Goal: Task Accomplishment & Management: Use online tool/utility

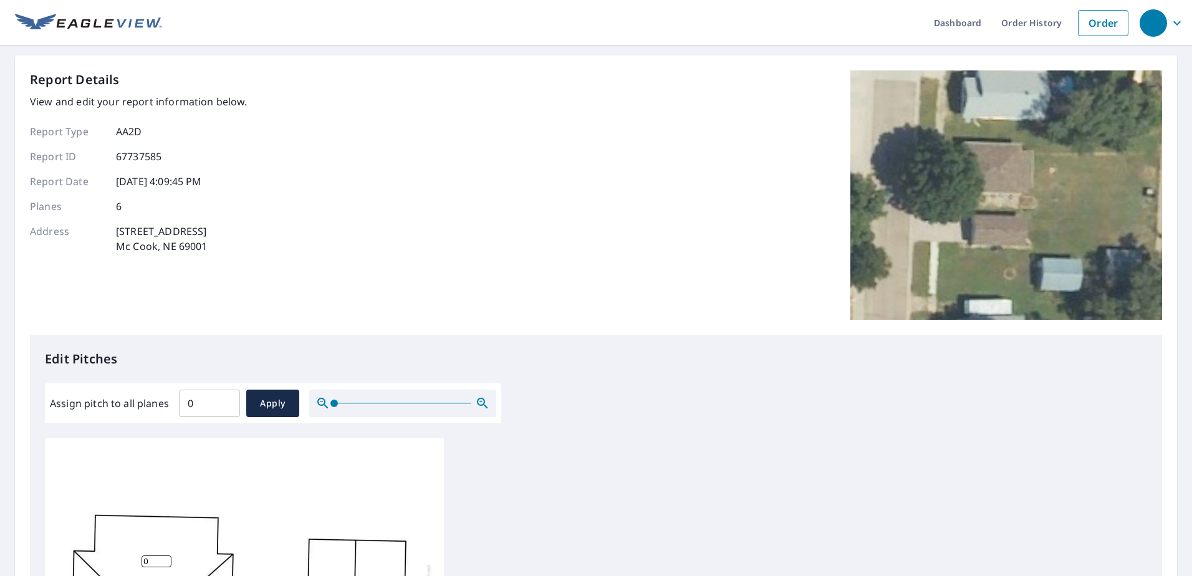
type input "0"
click at [228, 408] on input "0" at bounding box center [209, 403] width 61 height 35
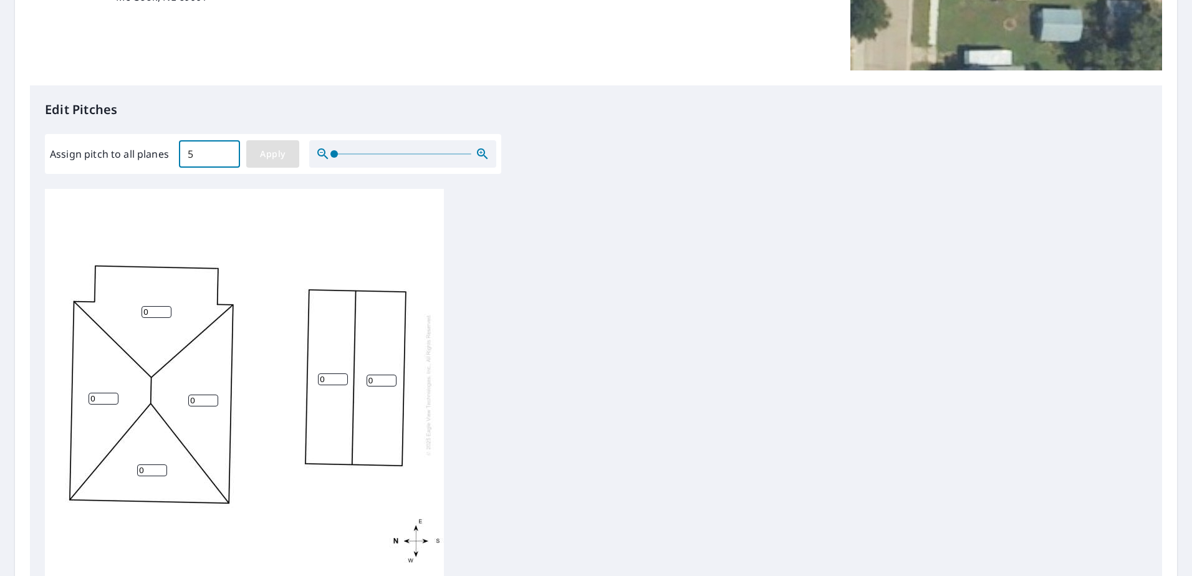
type input "5"
click at [269, 159] on span "Apply" at bounding box center [272, 155] width 33 height 16
type input "5"
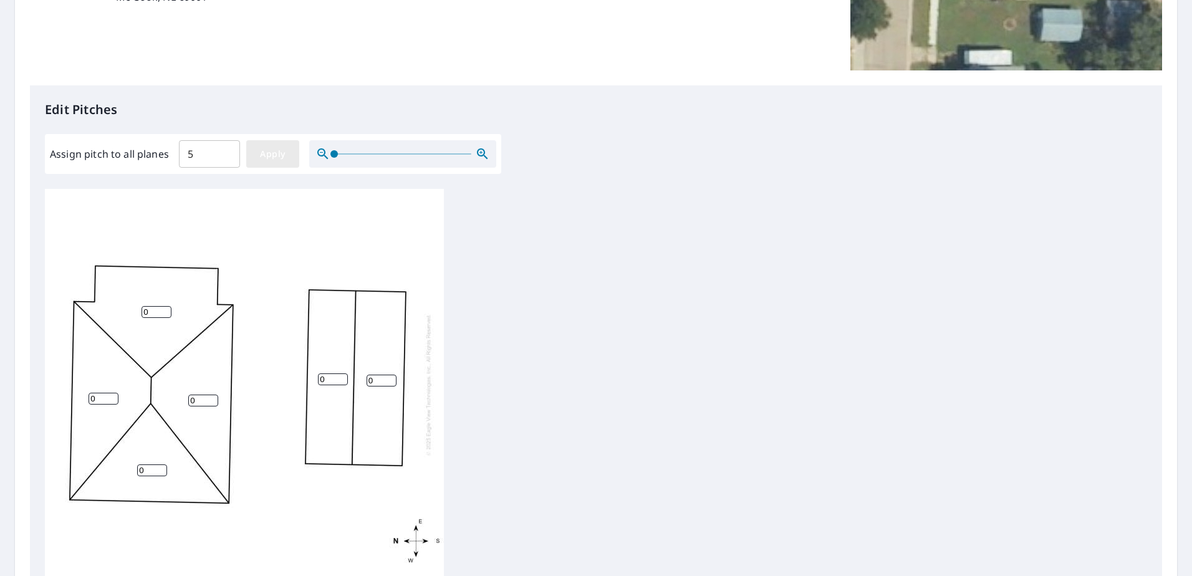
type input "5"
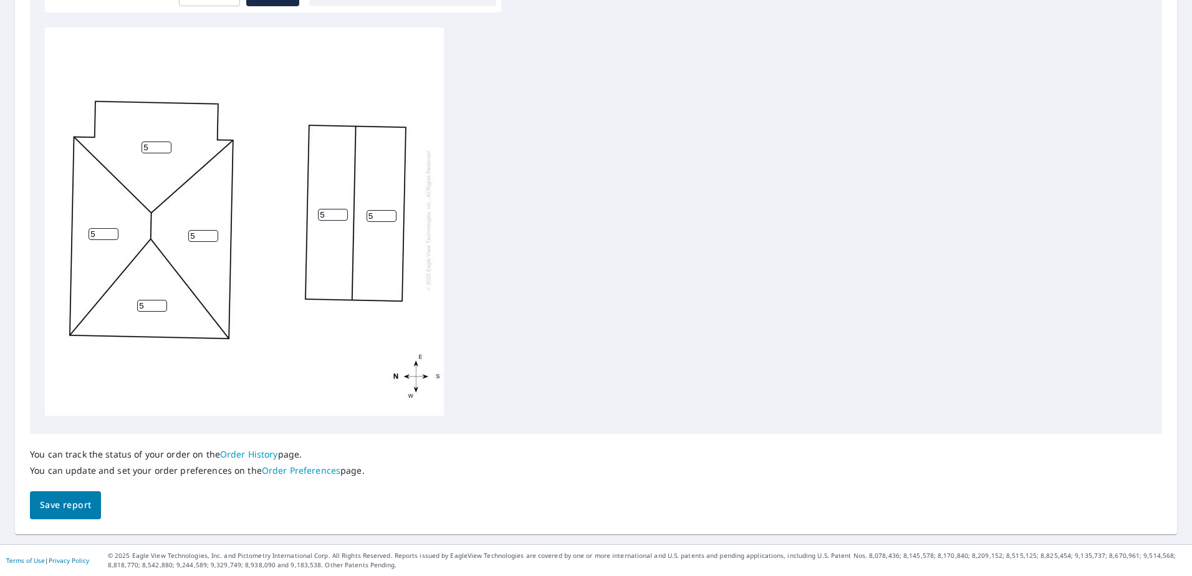
scroll to position [0, 0]
click at [67, 510] on span "Save report" at bounding box center [65, 506] width 51 height 16
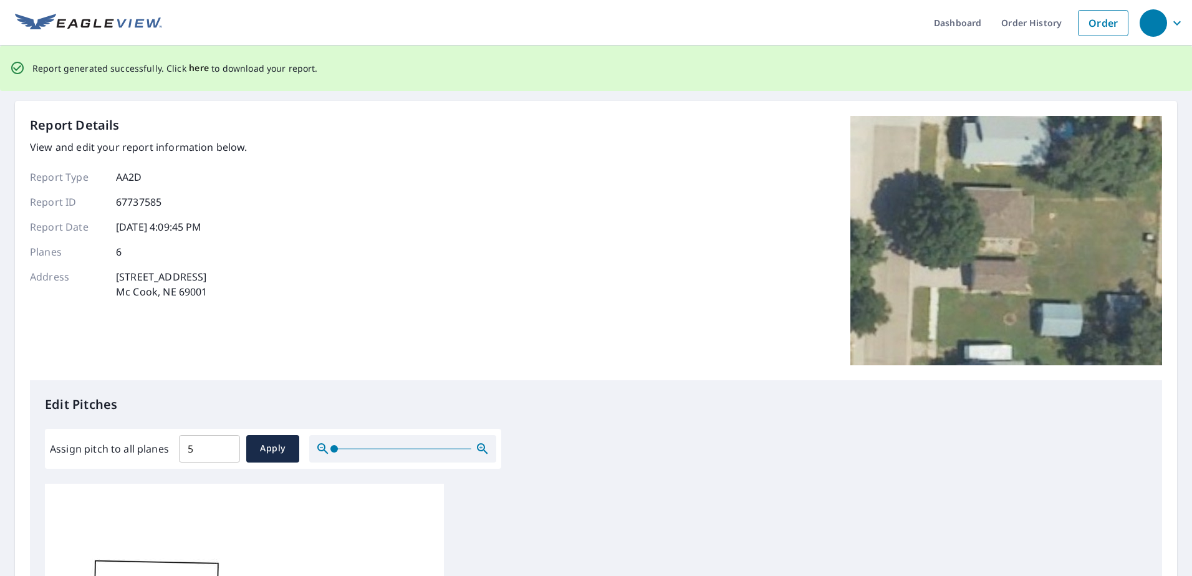
click at [196, 68] on span "here" at bounding box center [199, 68] width 21 height 16
